Goal: Contribute content

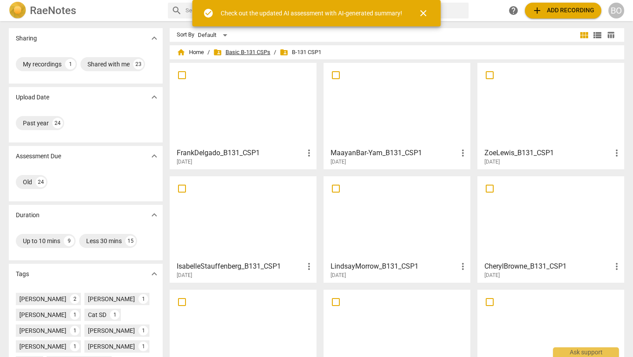
click at [230, 51] on span "folder_shared Basic B-131 CSPs" at bounding box center [241, 52] width 57 height 9
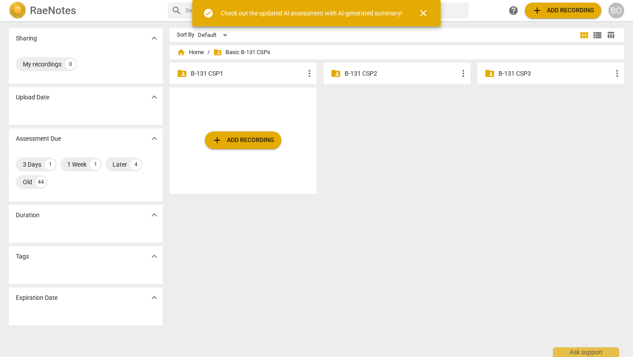
click at [351, 74] on p "B-131 CSP2" at bounding box center [401, 73] width 113 height 9
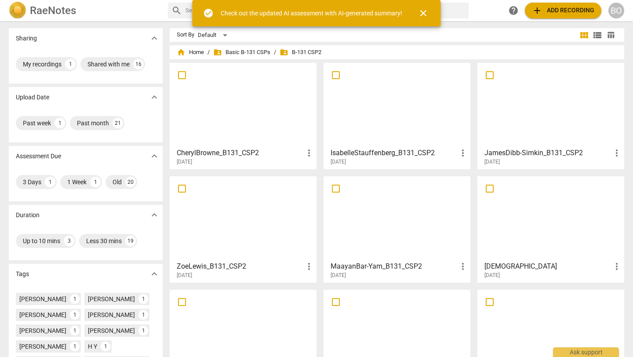
scroll to position [5, 0]
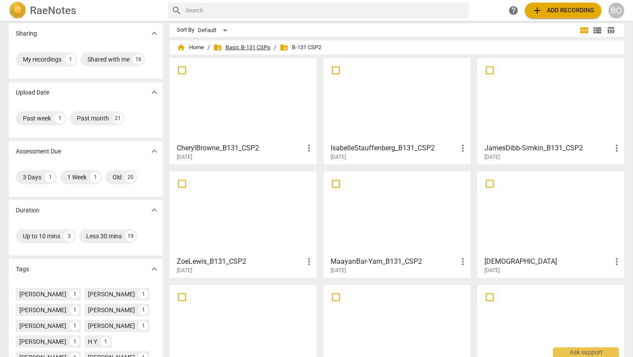
click at [237, 44] on span "folder_shared Basic B-131 CSPs" at bounding box center [241, 47] width 57 height 9
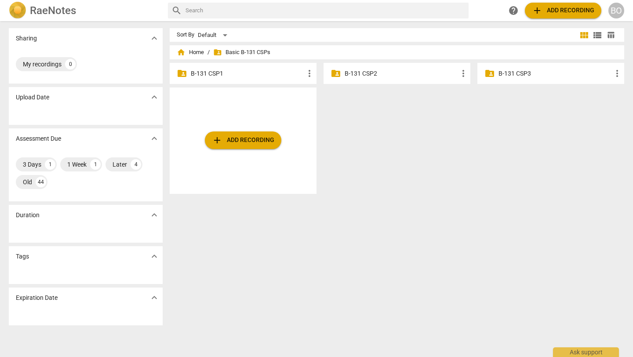
click at [351, 69] on p "B-131 CSP3" at bounding box center [554, 73] width 113 height 9
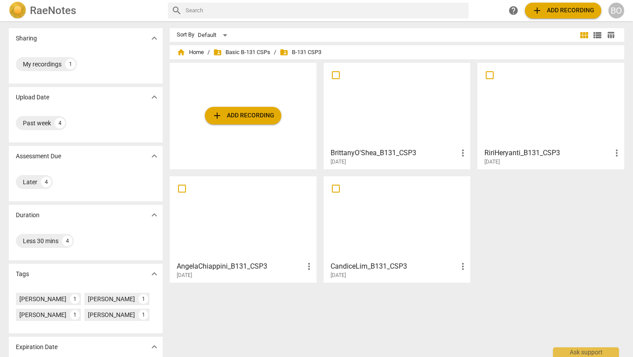
click at [351, 111] on div at bounding box center [397, 105] width 141 height 78
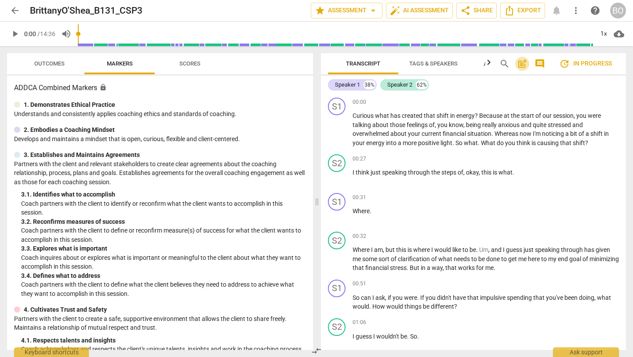
click at [351, 67] on span "post_add" at bounding box center [522, 63] width 11 height 11
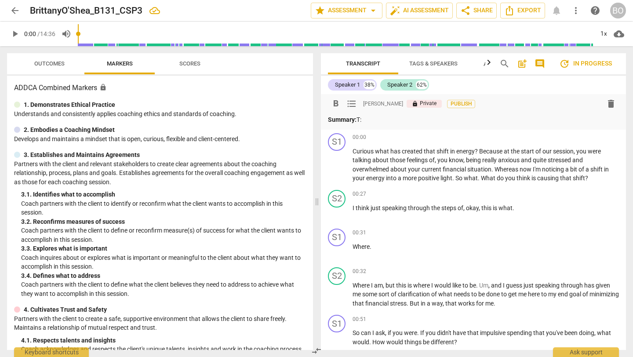
click at [351, 105] on span "lock" at bounding box center [415, 104] width 6 height 6
click at [351, 116] on p "Summary: T:" at bounding box center [473, 119] width 291 height 9
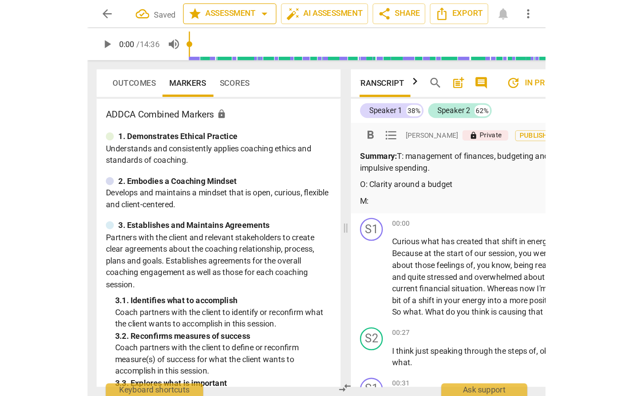
scroll to position [0, 9]
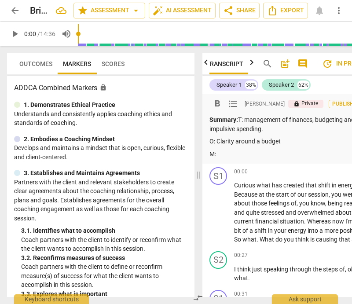
click at [292, 142] on p "O: Clarity around a budget" at bounding box center [295, 141] width 172 height 9
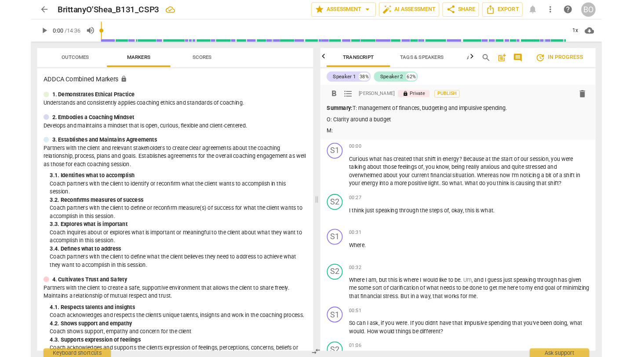
scroll to position [0, 0]
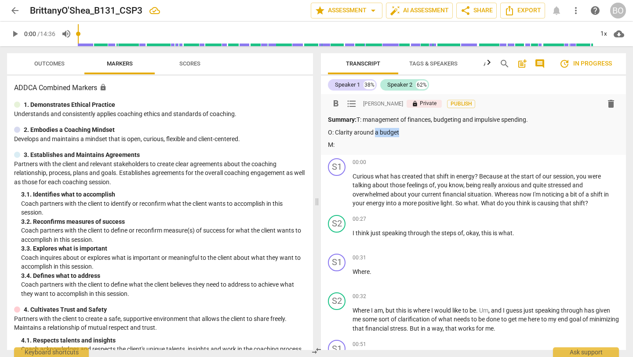
drag, startPoint x: 401, startPoint y: 131, endPoint x: 375, endPoint y: 132, distance: 25.9
click at [351, 132] on p "O: Clarity around a budget" at bounding box center [473, 132] width 291 height 9
click at [351, 141] on p "M:" at bounding box center [473, 144] width 291 height 9
drag, startPoint x: 389, startPoint y: 130, endPoint x: 336, endPoint y: 132, distance: 53.7
click at [336, 132] on p "O: Clarity around the" at bounding box center [473, 132] width 291 height 9
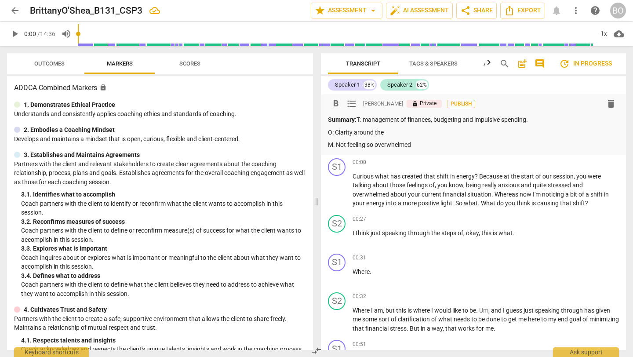
click at [351, 147] on p "M: Not feeling so overwhelmed" at bounding box center [473, 144] width 291 height 9
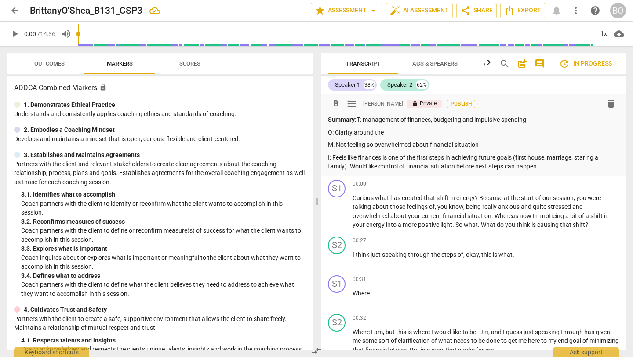
drag, startPoint x: 388, startPoint y: 132, endPoint x: 336, endPoint y: 134, distance: 51.9
click at [336, 134] on p "O: Clarity around the" at bounding box center [473, 132] width 291 height 9
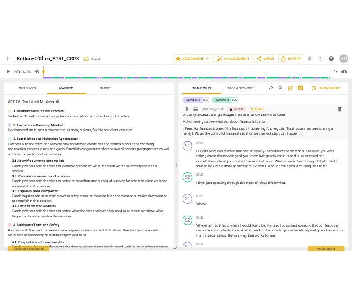
scroll to position [25, 0]
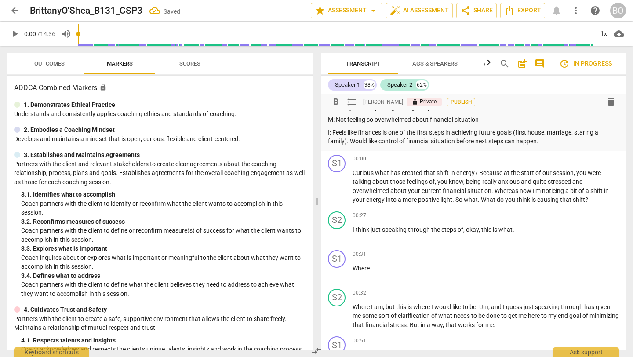
click at [351, 139] on p "I: Feels like finances is one of the first steps in achieving future goals (fir…" at bounding box center [473, 137] width 291 height 18
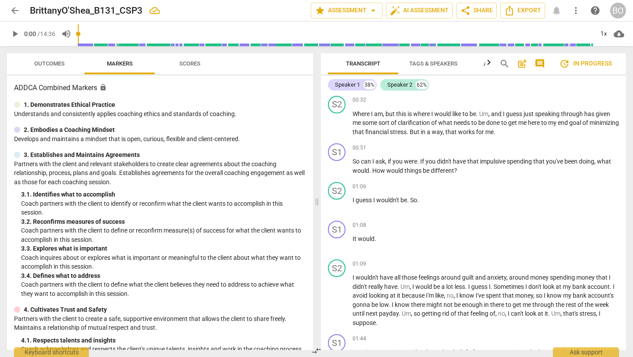
scroll to position [0, 0]
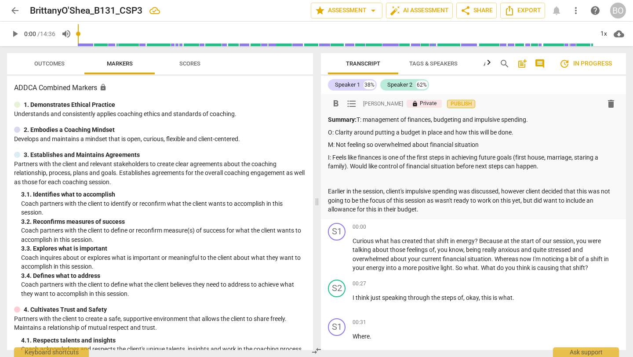
click at [351, 103] on span "Publish" at bounding box center [461, 103] width 13 height 7
